Goal: Task Accomplishment & Management: Complete application form

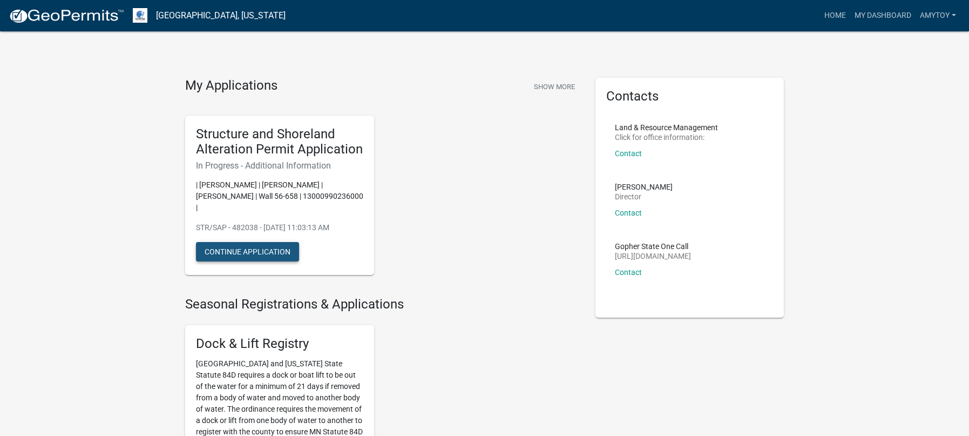
click at [246, 242] on button "Continue Application" at bounding box center [247, 251] width 103 height 19
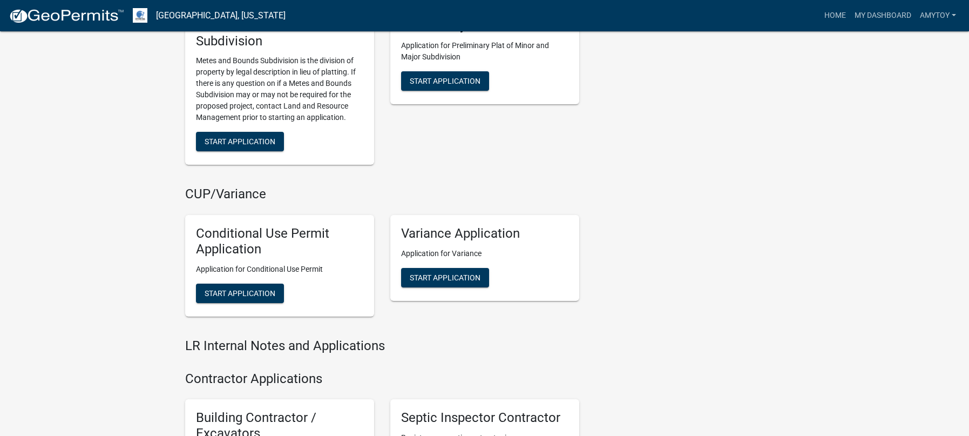
scroll to position [1528, 0]
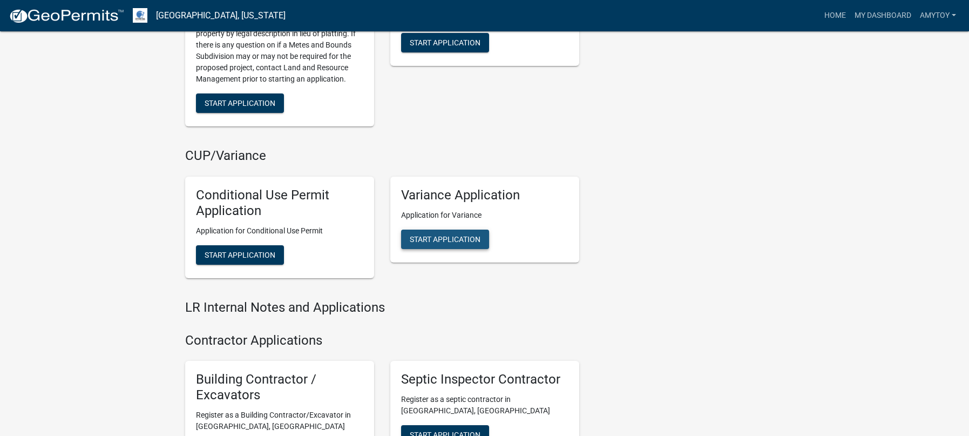
click at [458, 235] on span "Start Application" at bounding box center [445, 239] width 71 height 9
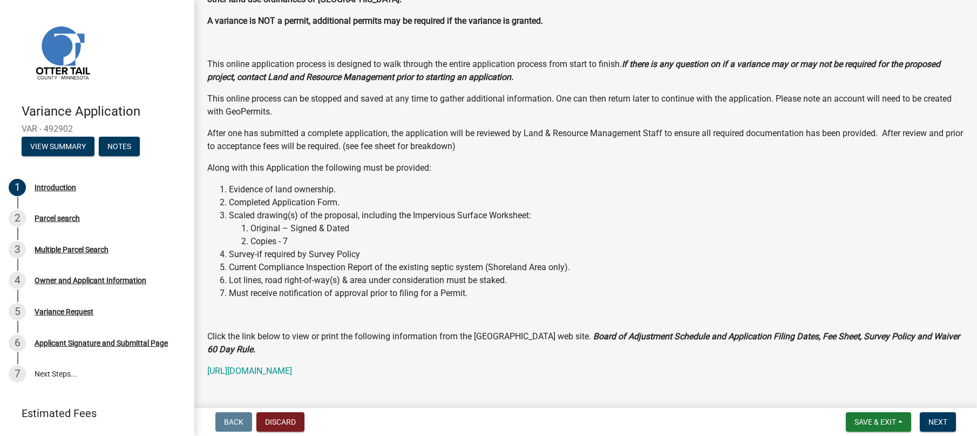
scroll to position [105, 0]
click at [938, 424] on span "Next" at bounding box center [938, 421] width 19 height 9
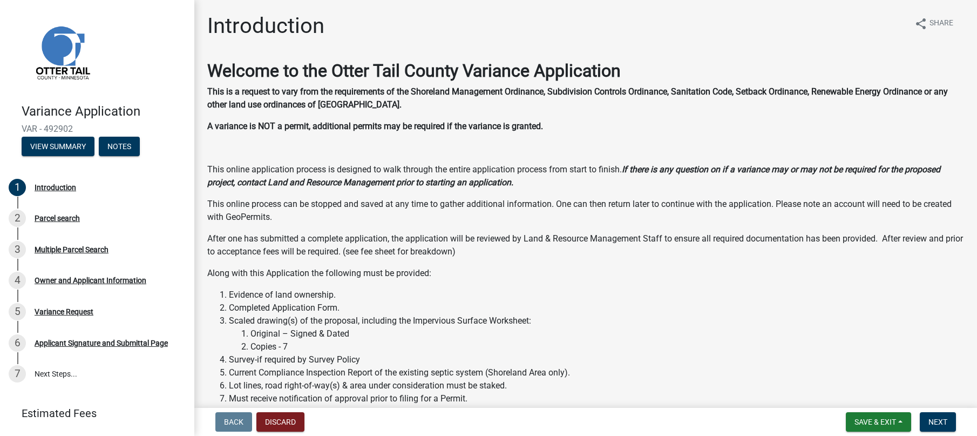
click at [733, 318] on li "Scaled drawing(s) of the proposal, including the Impervious Surface Worksheet: …" at bounding box center [596, 333] width 735 height 39
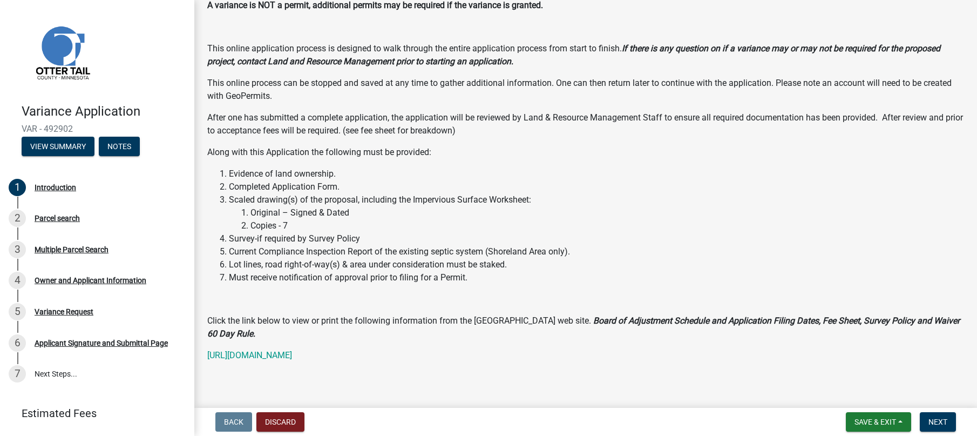
scroll to position [130, 0]
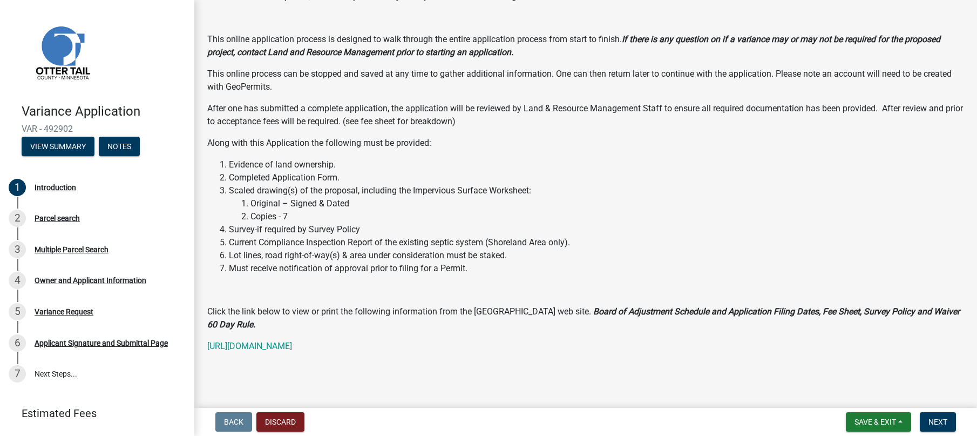
click at [882, 199] on li "Original – Signed & Dated" at bounding box center [608, 203] width 714 height 13
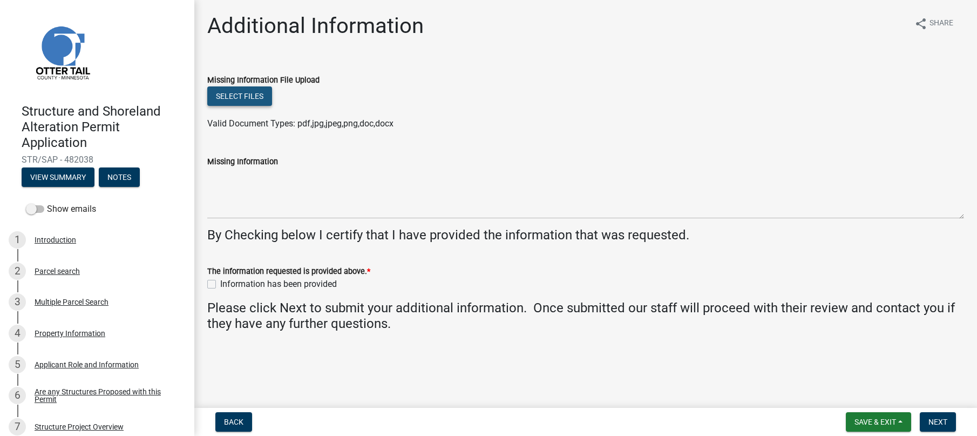
click at [236, 99] on button "Select files" at bounding box center [239, 95] width 65 height 19
